Goal: Task Accomplishment & Management: Use online tool/utility

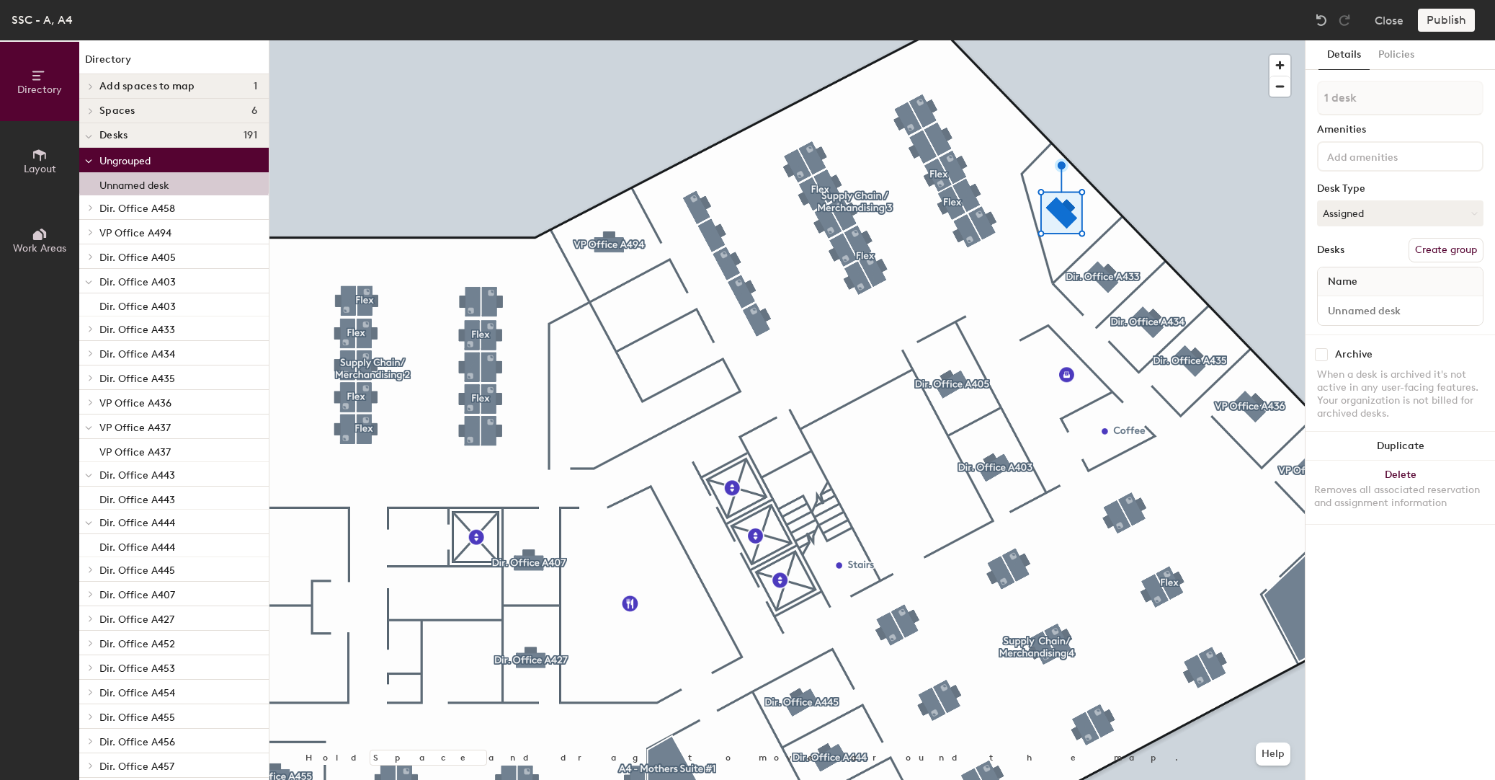
click at [1012, 246] on button "Create group" at bounding box center [1446, 250] width 75 height 24
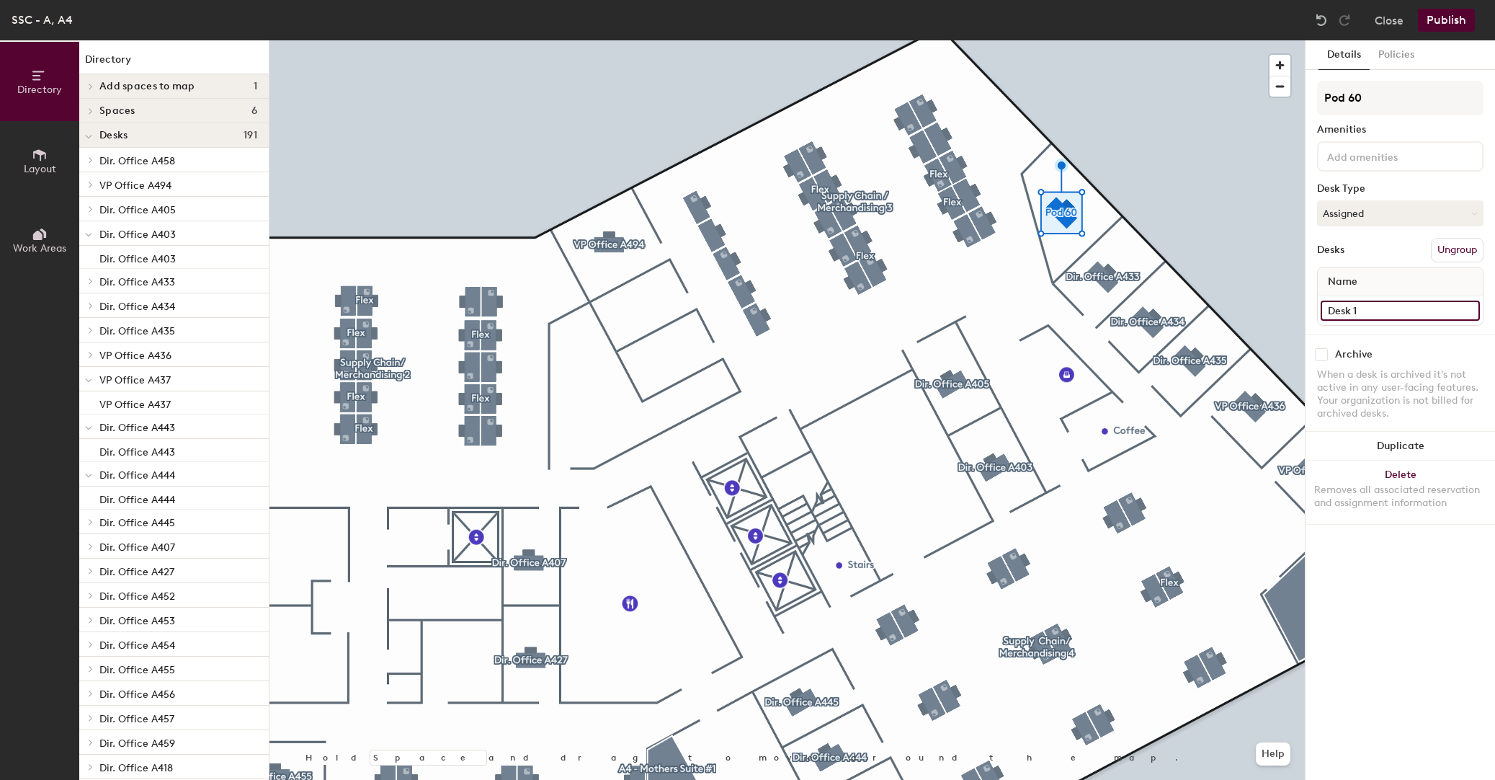
click at [1012, 311] on input "Desk 1" at bounding box center [1400, 310] width 159 height 20
type input "VP OFfice A432"
click at [1012, 308] on input "VP OFfice A432" at bounding box center [1400, 310] width 159 height 20
click at [1012, 98] on div "Directory Layout Work Areas Directory Add spaces to map 1 A495 PD Work Room - M…" at bounding box center [747, 409] width 1495 height 739
paste input "VP OFfice A432"
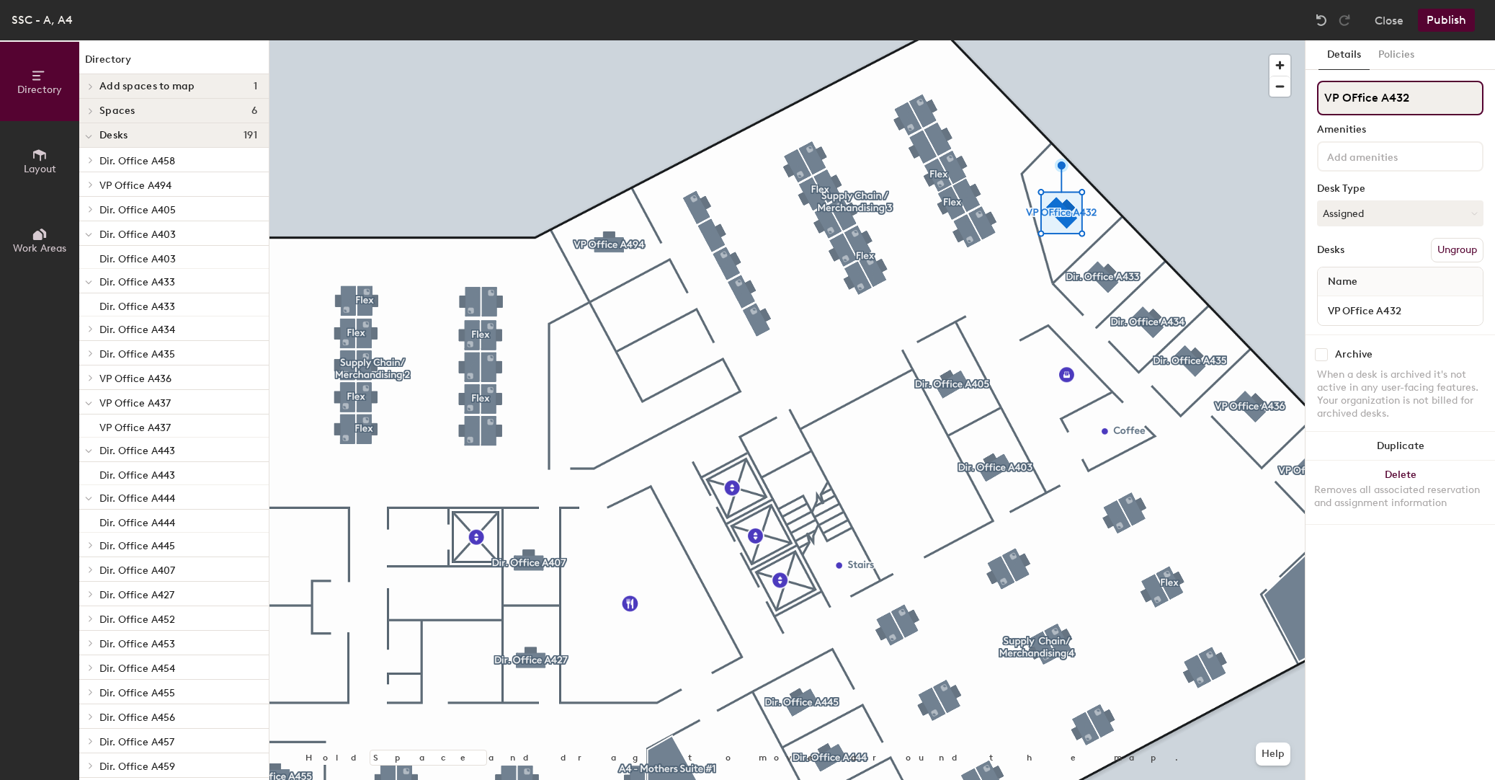
click at [1012, 93] on input "VP OFfice A432" at bounding box center [1400, 98] width 166 height 35
type input "VP Office A432"
click at [1012, 311] on input "VP OFfice A432" at bounding box center [1400, 310] width 159 height 20
type input "VP Office A432"
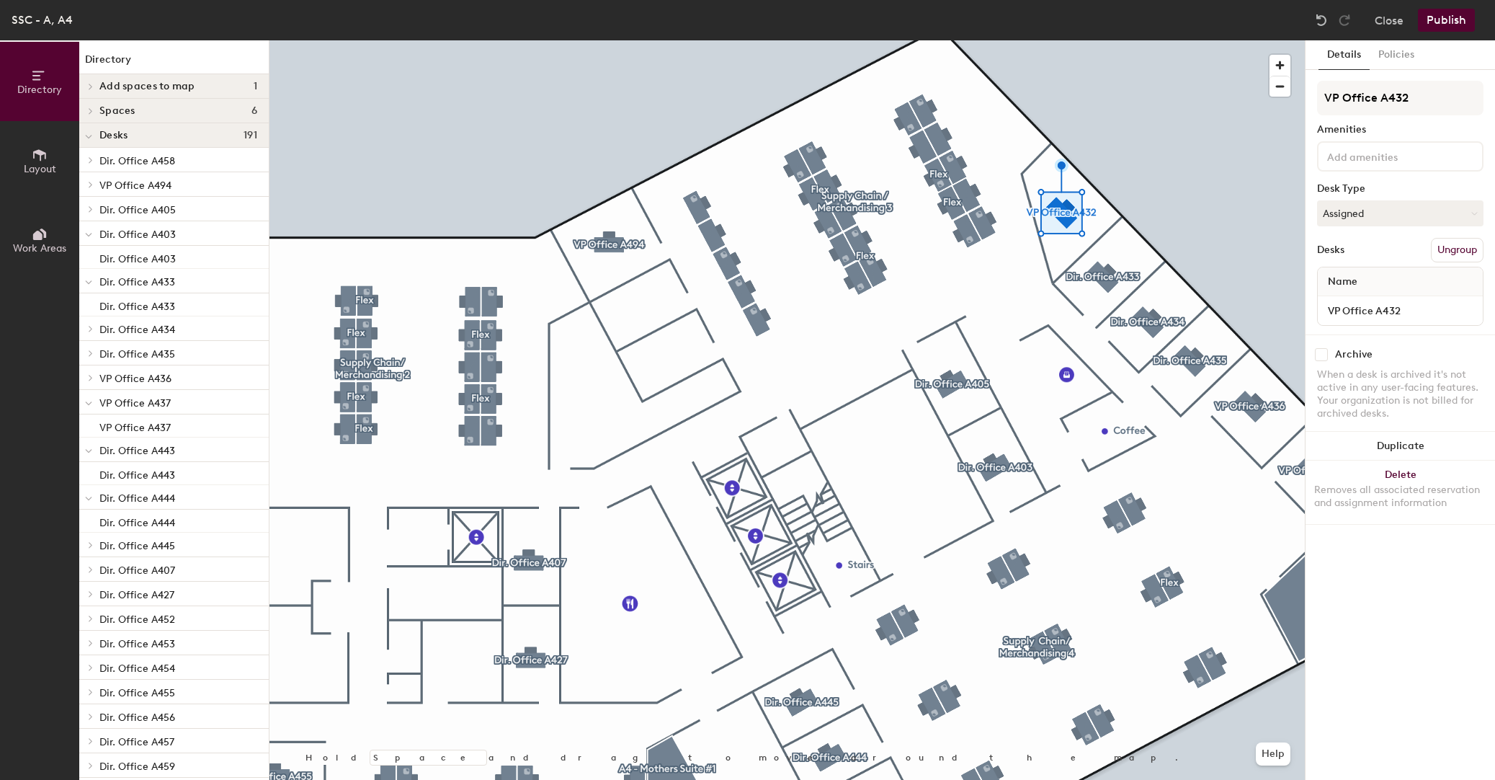
click at [1012, 22] on button "Publish" at bounding box center [1446, 20] width 57 height 23
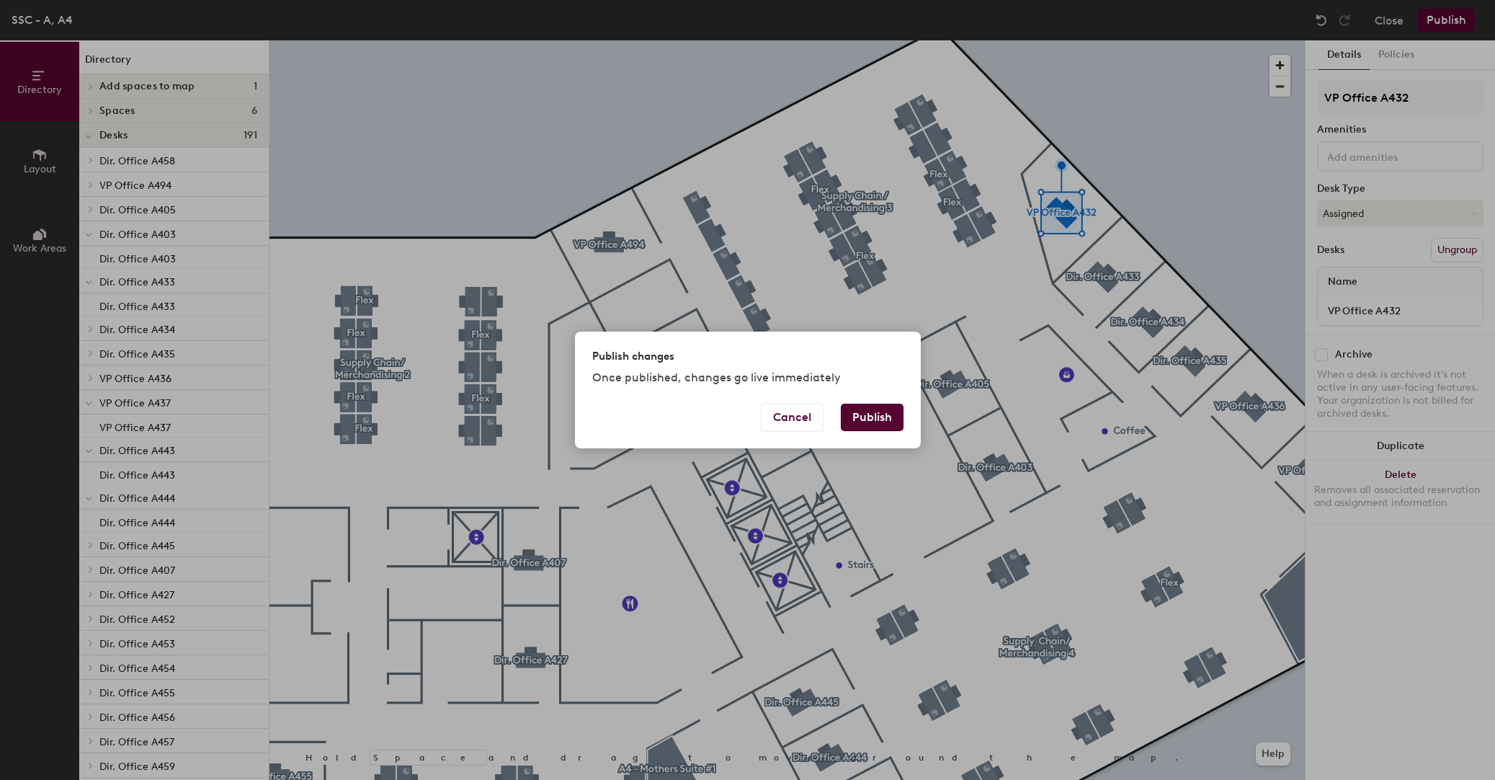
click at [873, 411] on button "Publish" at bounding box center [872, 417] width 63 height 27
